Goal: Information Seeking & Learning: Learn about a topic

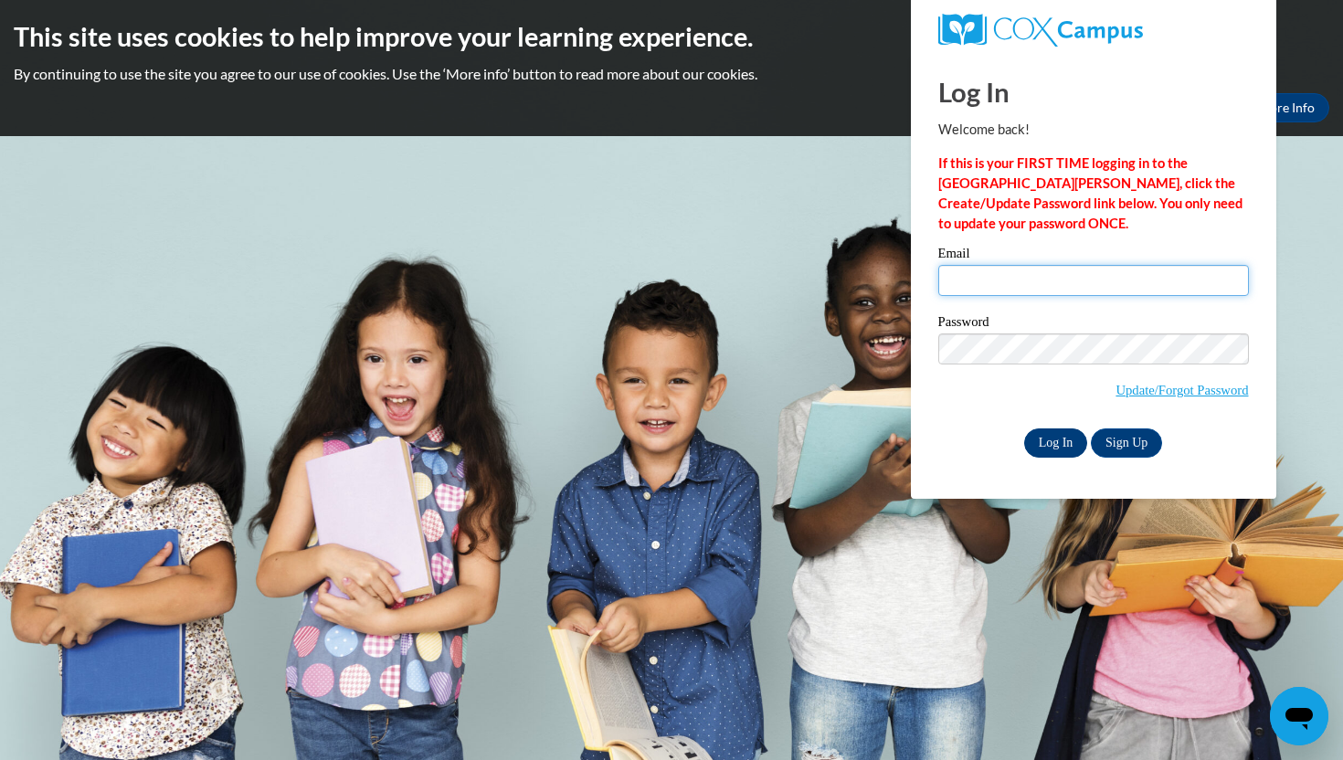
type input "tangela.wallace@k12.dc.gov"
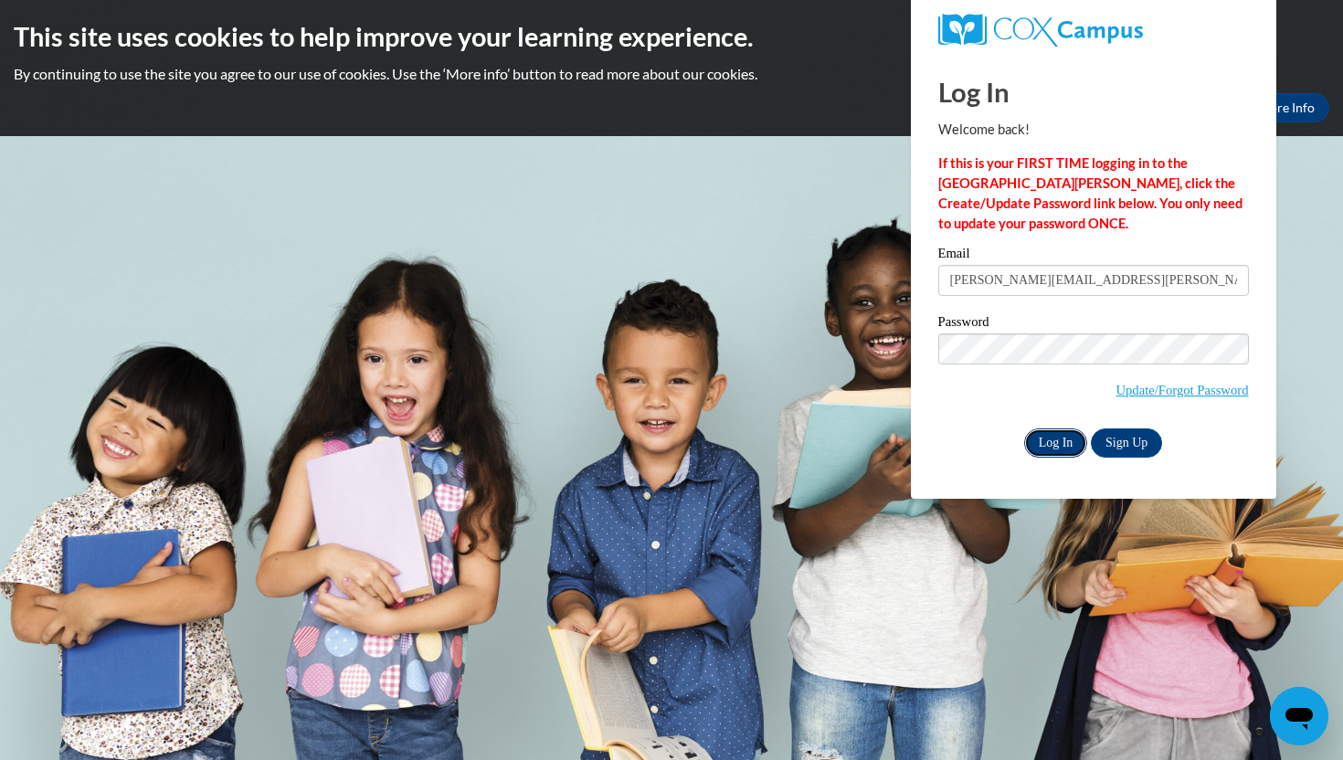
click at [1047, 442] on input "Log In" at bounding box center [1056, 443] width 64 height 29
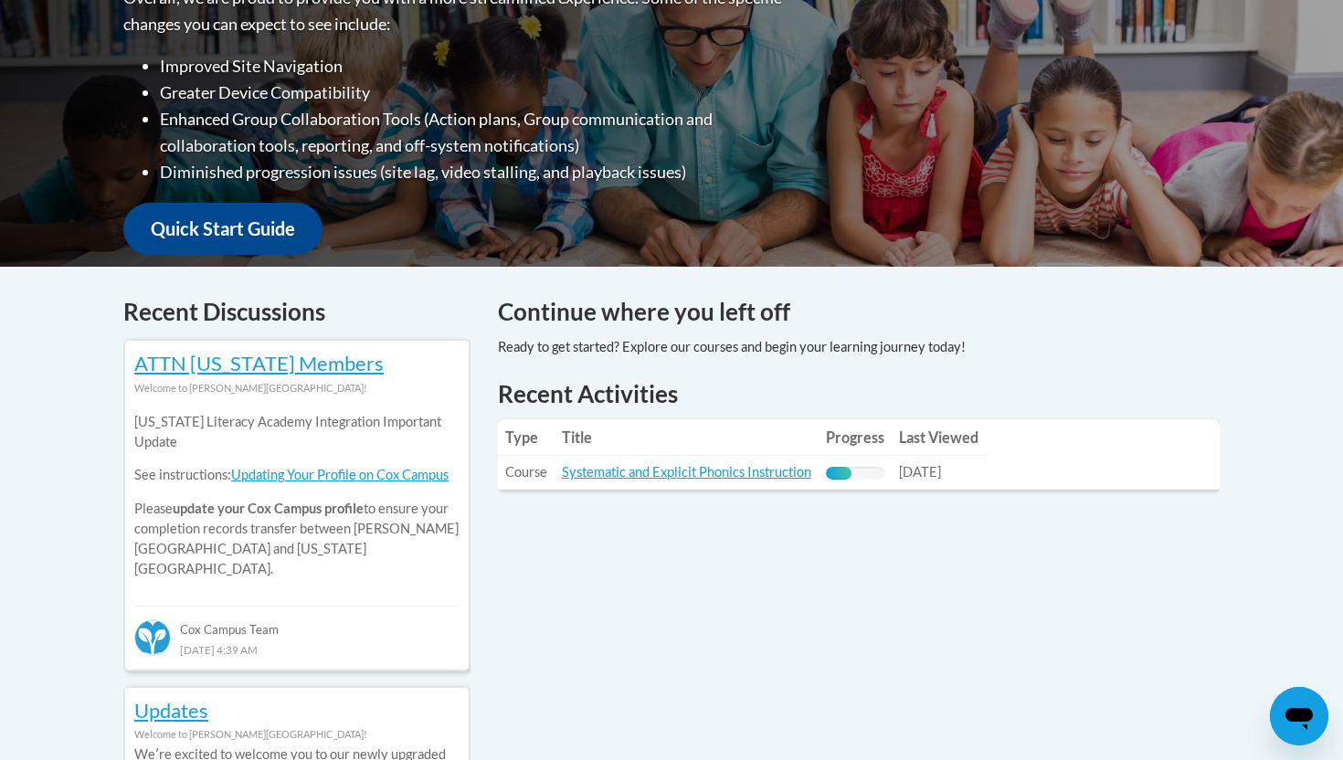
scroll to position [516, 0]
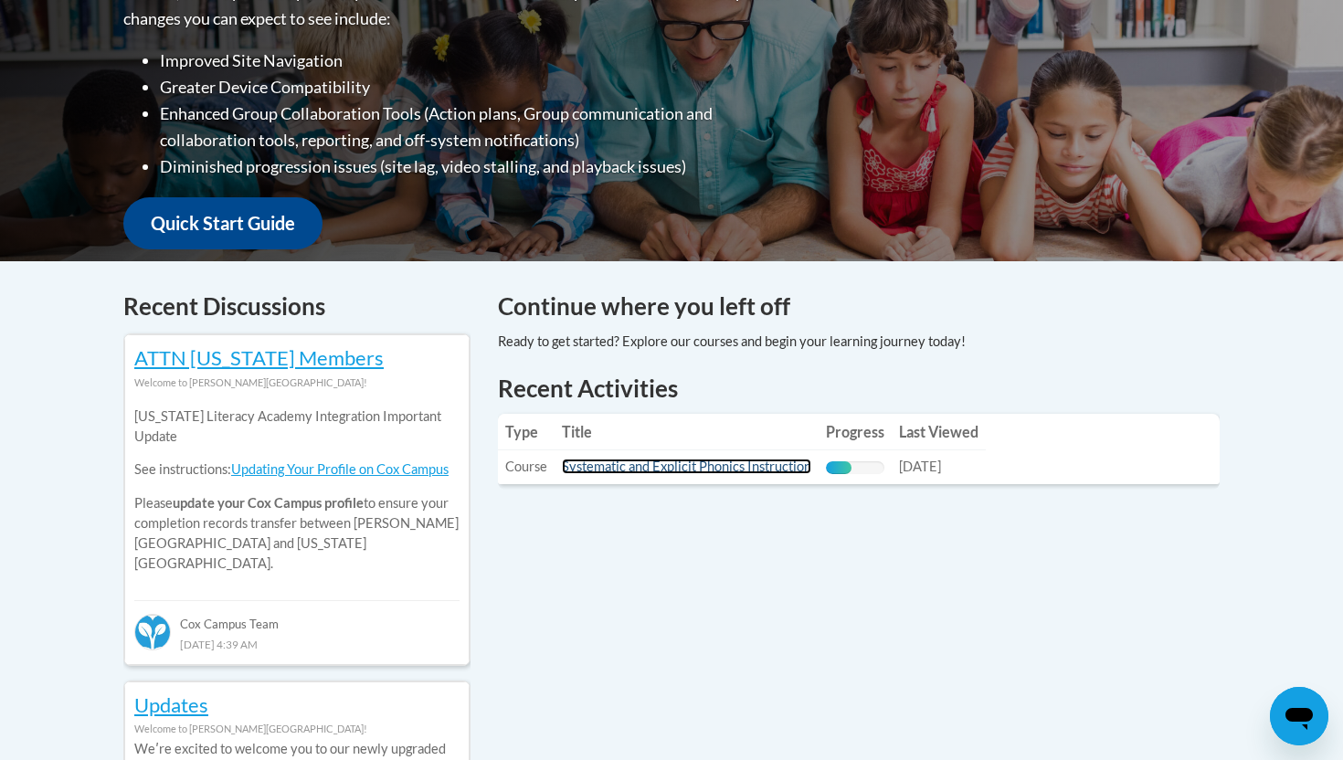
click at [693, 465] on link "Systematic and Explicit Phonics Instruction" at bounding box center [686, 467] width 249 height 16
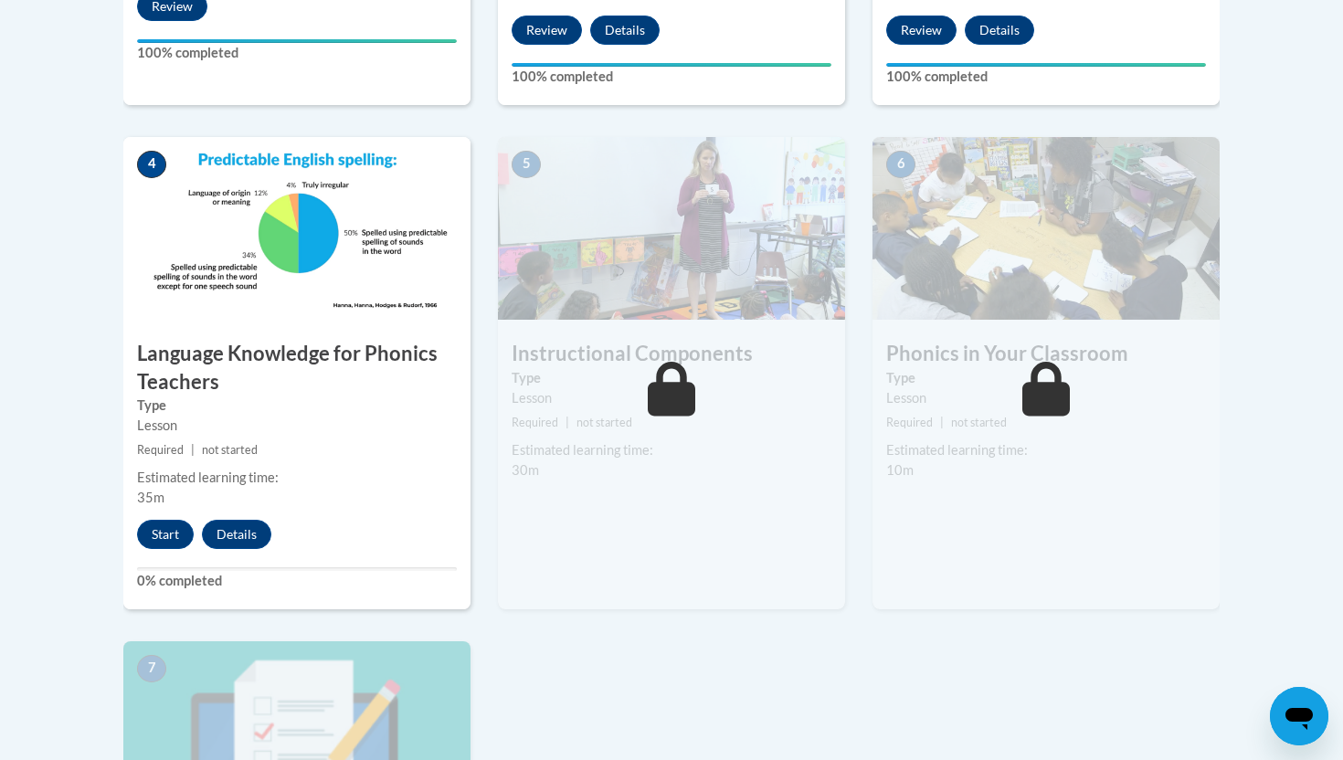
scroll to position [945, 0]
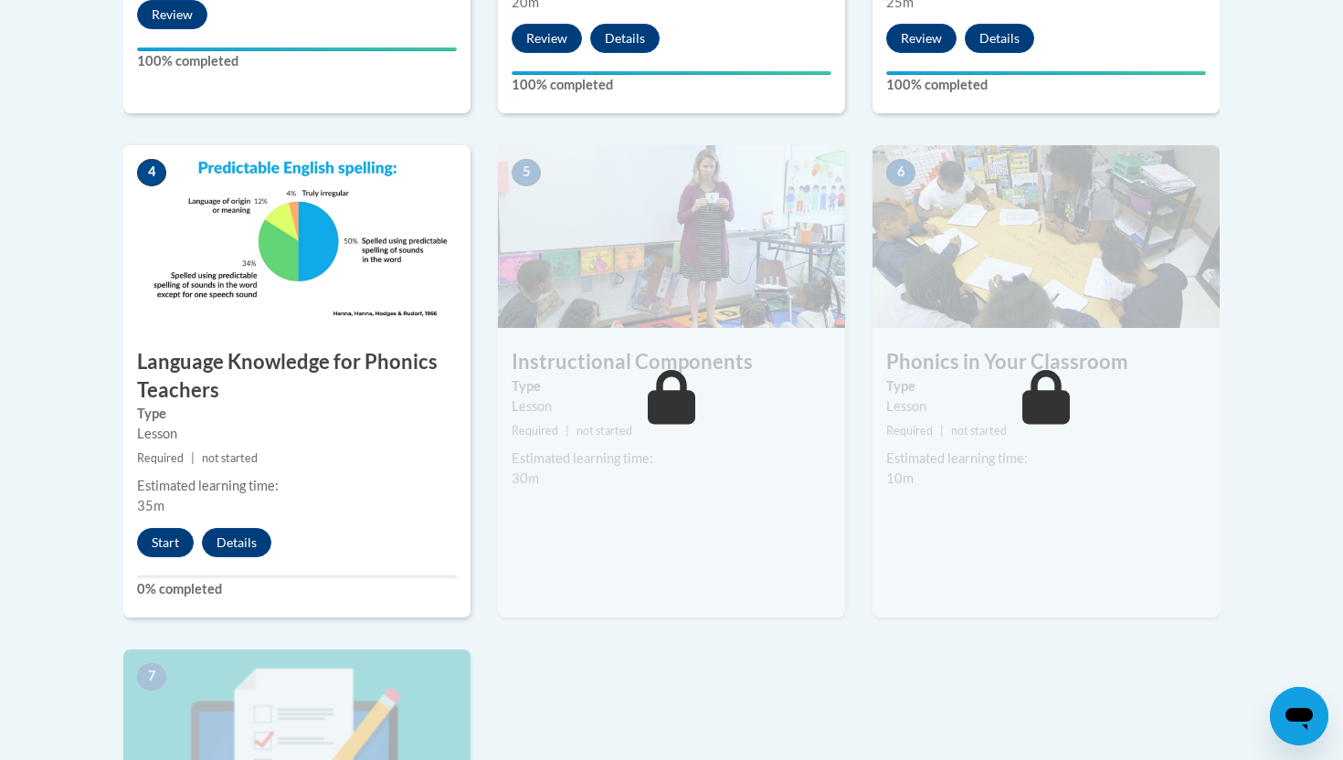
click at [160, 558] on div "4 Language Knowledge for Phonics Teachers Type Lesson Required | not started Es…" at bounding box center [296, 381] width 347 height 472
click at [151, 530] on button "Start" at bounding box center [165, 542] width 57 height 29
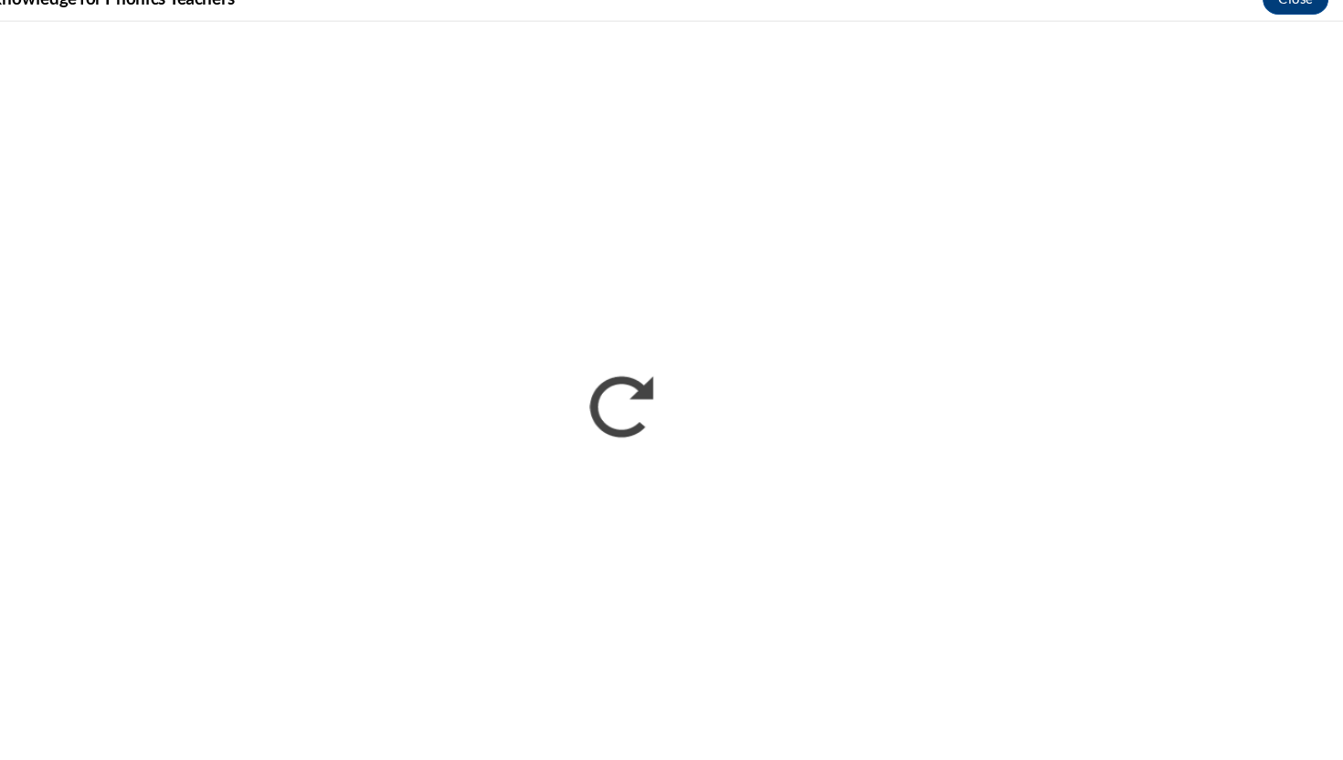
scroll to position [944, 0]
